Goal: Navigation & Orientation: Find specific page/section

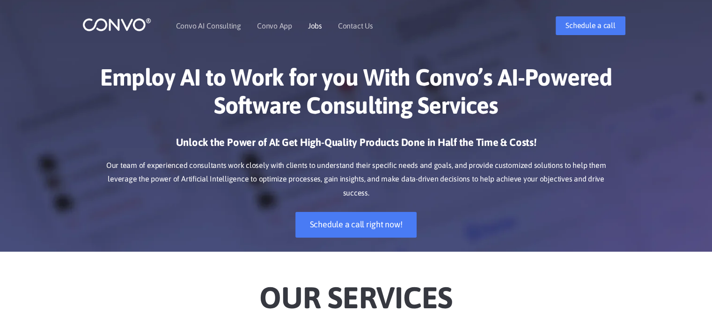
click at [318, 24] on link "Jobs" at bounding box center [315, 25] width 14 height 7
drag, startPoint x: 103, startPoint y: 251, endPoint x: 128, endPoint y: 246, distance: 25.3
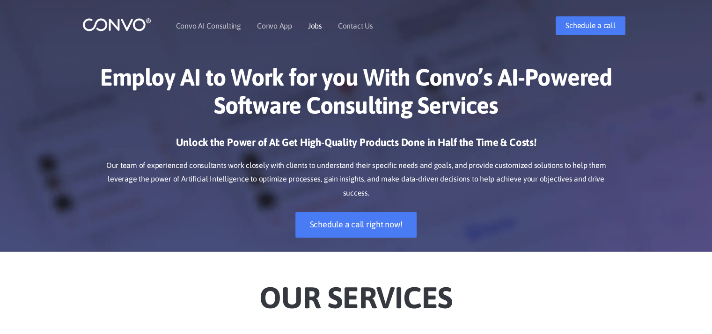
click at [313, 24] on link "Jobs" at bounding box center [315, 25] width 14 height 7
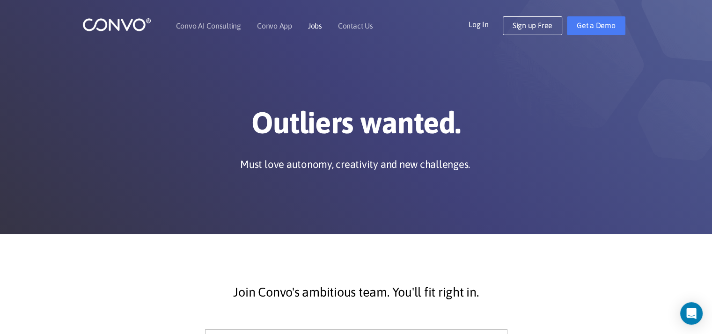
click at [313, 26] on link "Jobs" at bounding box center [315, 25] width 14 height 7
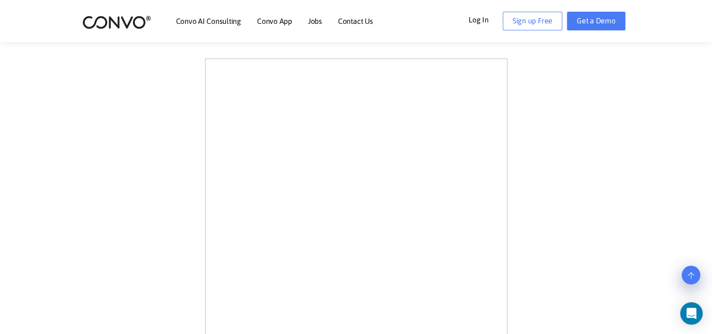
scroll to position [273, 0]
